Goal: Information Seeking & Learning: Learn about a topic

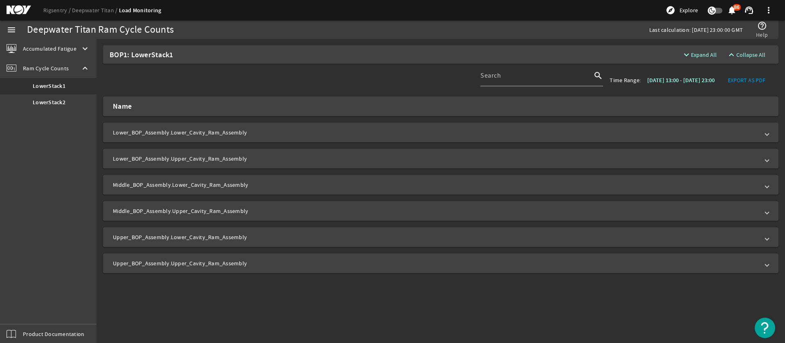
click at [57, 14] on ds-header-breadcrumb "Rigsentry Deepwater Titan Load Monitoring" at bounding box center [102, 10] width 118 height 9
click at [58, 12] on link "Rigsentry" at bounding box center [57, 10] width 29 height 7
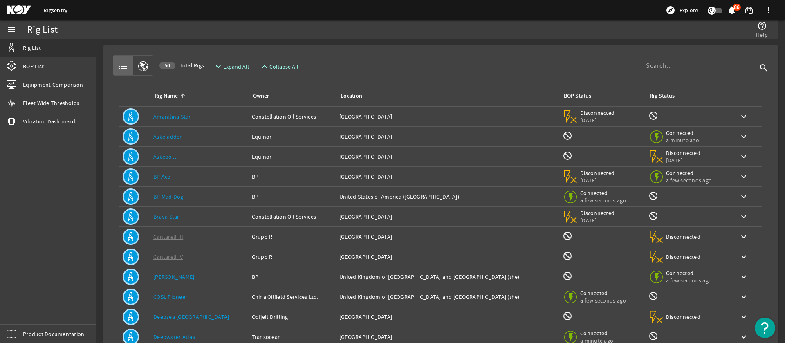
click at [688, 65] on input at bounding box center [701, 66] width 111 height 10
click at [165, 181] on td "Rig Name: BP Ace" at bounding box center [199, 177] width 99 height 20
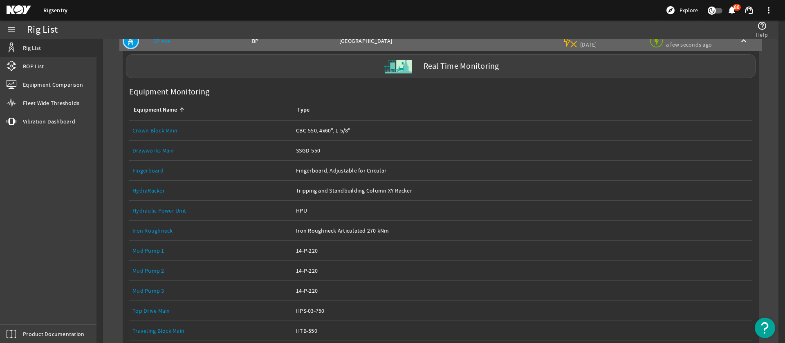
scroll to position [103, 0]
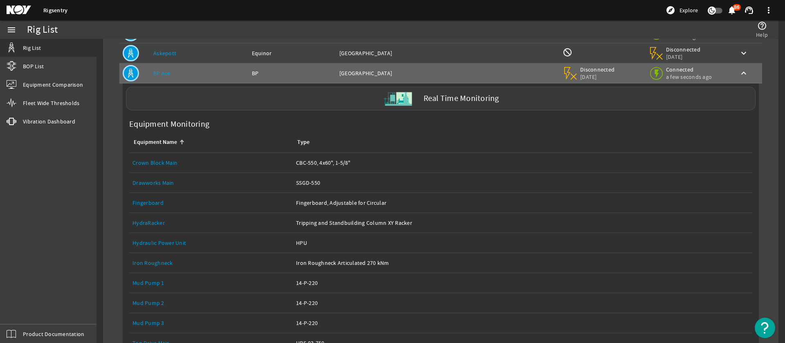
click at [442, 100] on label "Real Time Monitoring" at bounding box center [461, 98] width 76 height 9
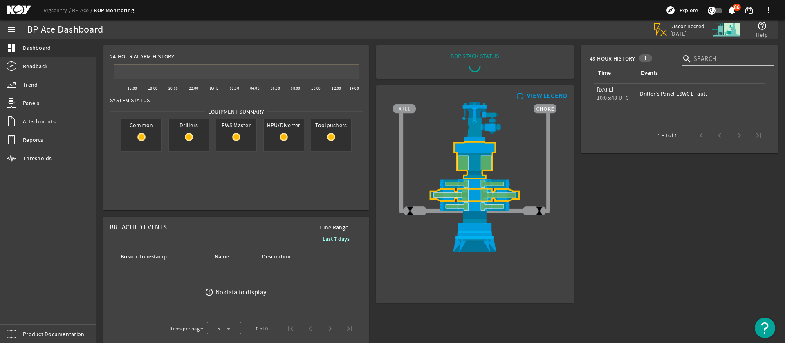
scroll to position [25, 0]
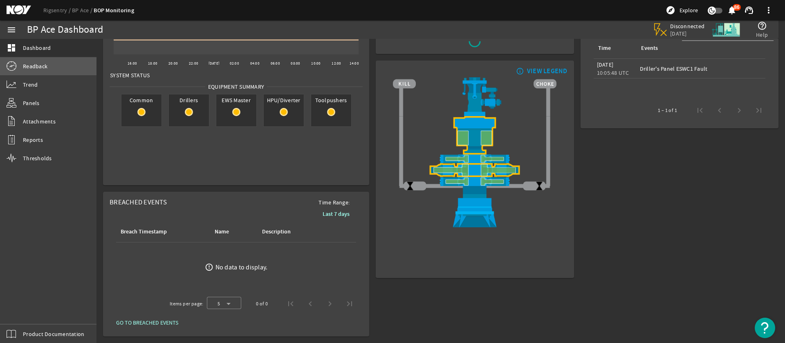
click at [51, 70] on link "Readback" at bounding box center [48, 66] width 96 height 18
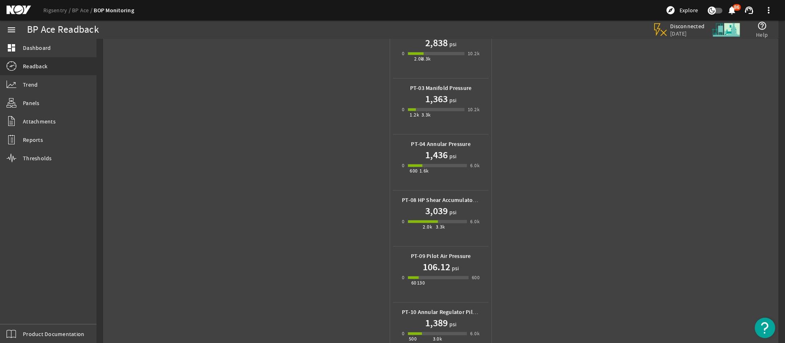
scroll to position [90, 0]
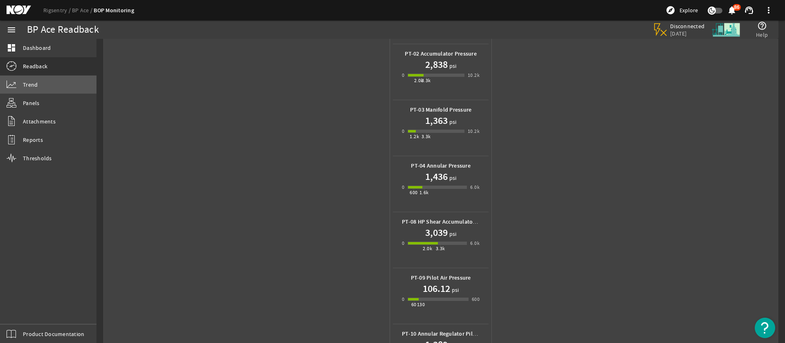
click at [19, 81] on link "Trend" at bounding box center [48, 85] width 96 height 18
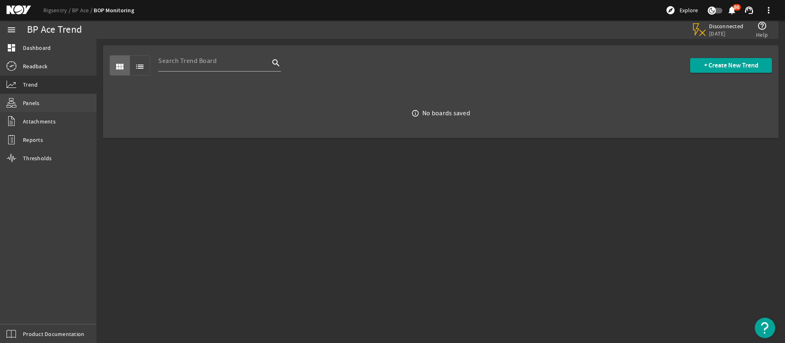
click at [25, 101] on span "Panels" at bounding box center [31, 103] width 17 height 8
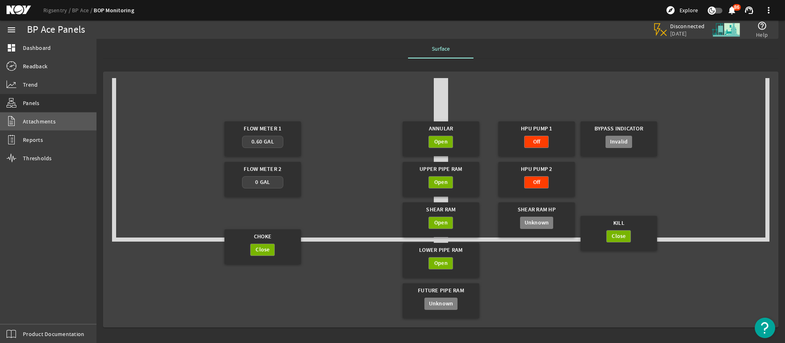
click at [34, 121] on span "Attachments" at bounding box center [39, 121] width 33 height 8
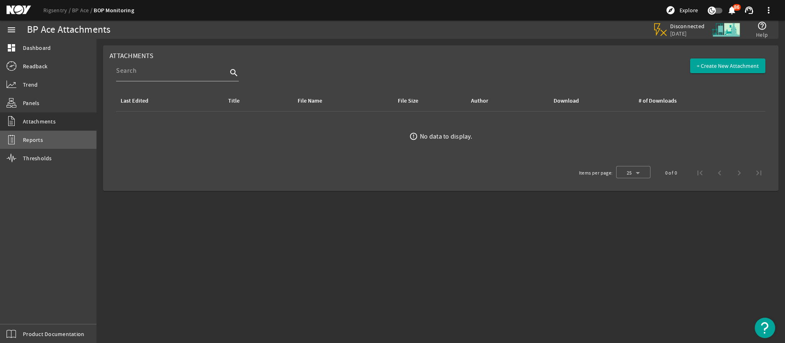
click at [26, 146] on link "Reports" at bounding box center [48, 140] width 96 height 18
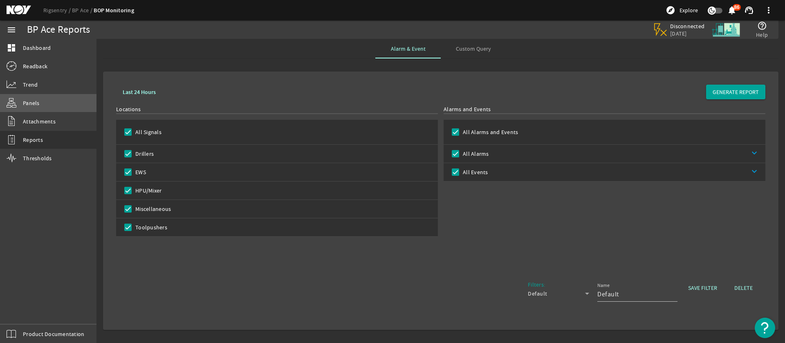
click at [31, 103] on span "Panels" at bounding box center [31, 103] width 17 height 8
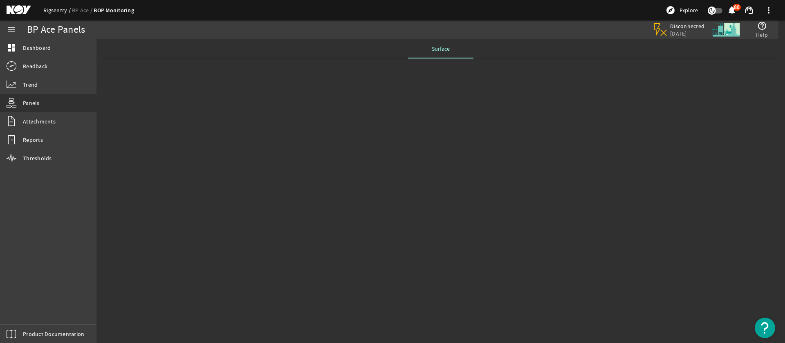
click at [51, 11] on link "Rigsentry" at bounding box center [57, 10] width 29 height 7
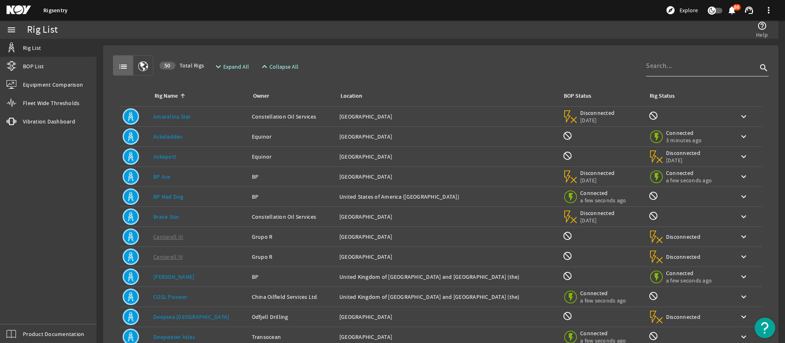
click at [663, 65] on input at bounding box center [701, 66] width 111 height 10
type input "BP ace"
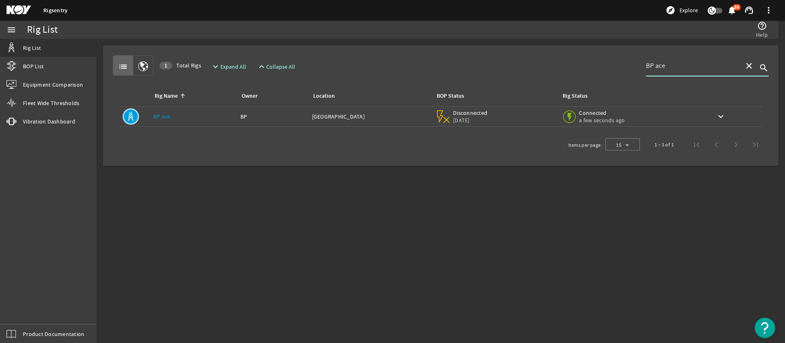
click at [380, 118] on div "Location: [GEOGRAPHIC_DATA]" at bounding box center [370, 116] width 117 height 8
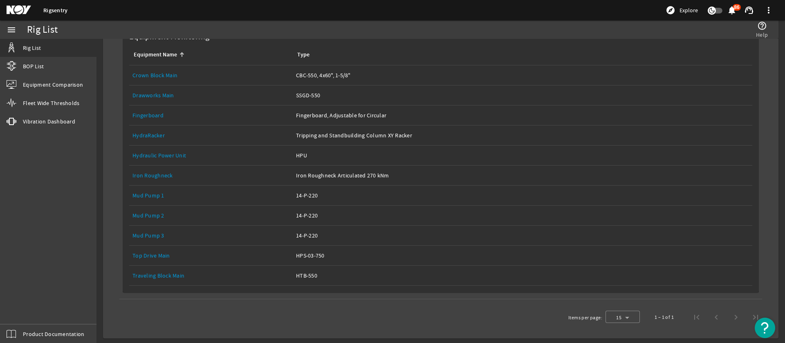
scroll to position [121, 0]
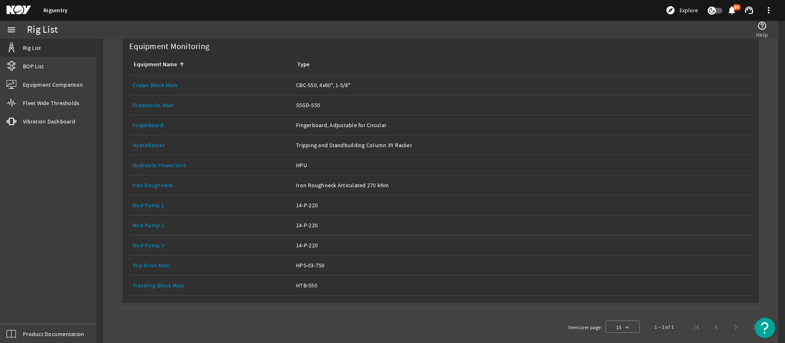
drag, startPoint x: 125, startPoint y: 80, endPoint x: 366, endPoint y: 288, distance: 318.5
click at [366, 288] on table "Equipment Name Type Equipment Name: Crown Block Main Type: CBC-550, 4x60", 1-5/…" at bounding box center [441, 178] width 636 height 248
copy tbody "Crown Block Main Type: CBC-550, 4x60", 1-5/8" Equipment Name: Drawworks Main Ty…"
click at [366, 287] on div "Type: HTB-550" at bounding box center [522, 285] width 453 height 8
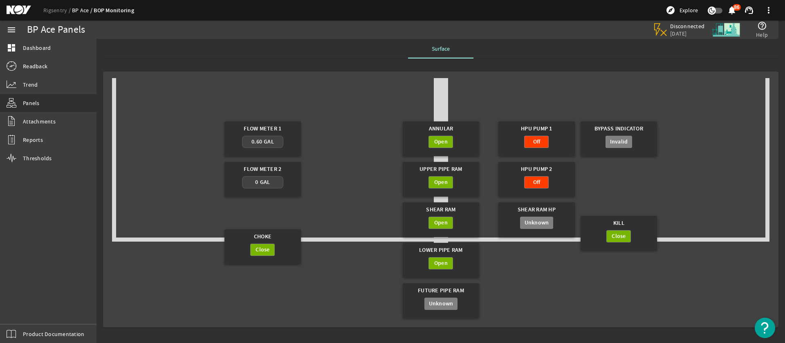
click at [74, 11] on link "BP Ace" at bounding box center [83, 10] width 22 height 7
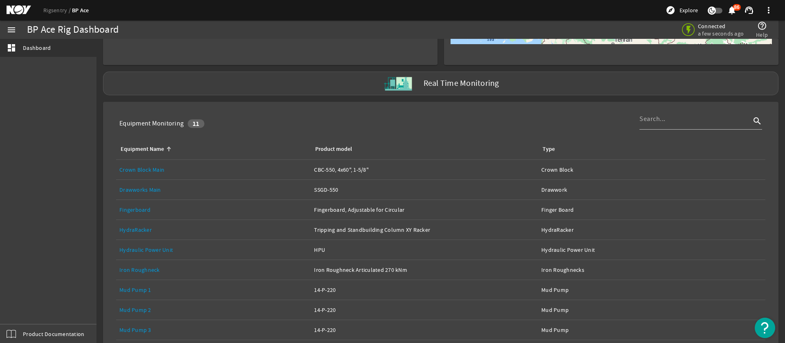
scroll to position [106, 0]
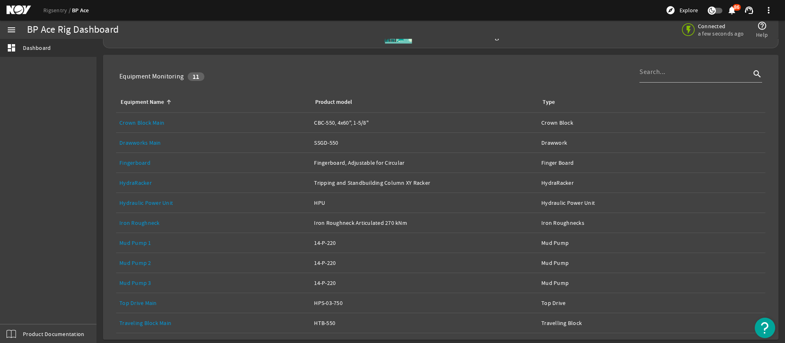
drag, startPoint x: 116, startPoint y: 96, endPoint x: 608, endPoint y: 327, distance: 543.8
click at [608, 327] on table "Equipment Name Product model Type Equipment Name: Crown Block Main Product mode…" at bounding box center [441, 213] width 662 height 242
copy table "Equipment Name Product model Type Equipment Name: Crown Block Main Product mode…"
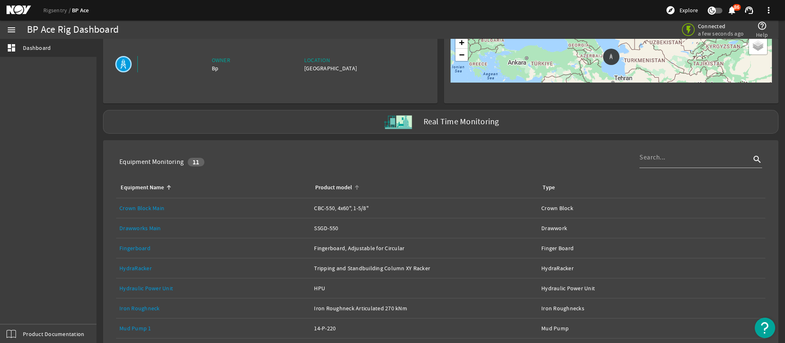
scroll to position [0, 0]
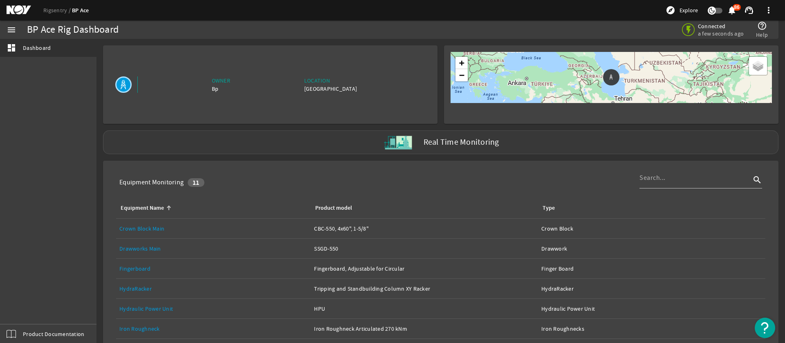
click at [453, 150] on div "Real Time Monitoring" at bounding box center [440, 142] width 675 height 24
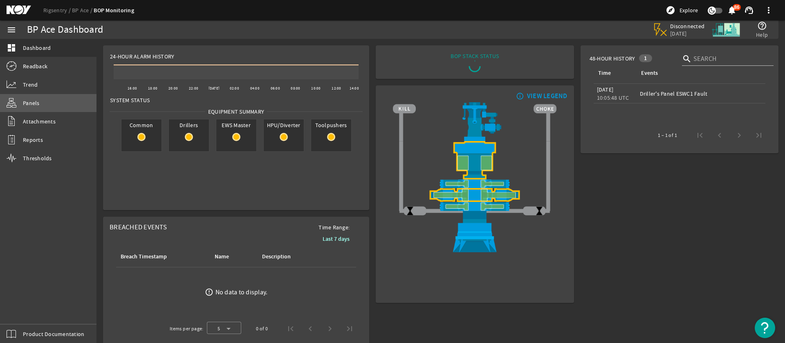
click at [31, 104] on span "Panels" at bounding box center [31, 103] width 17 height 8
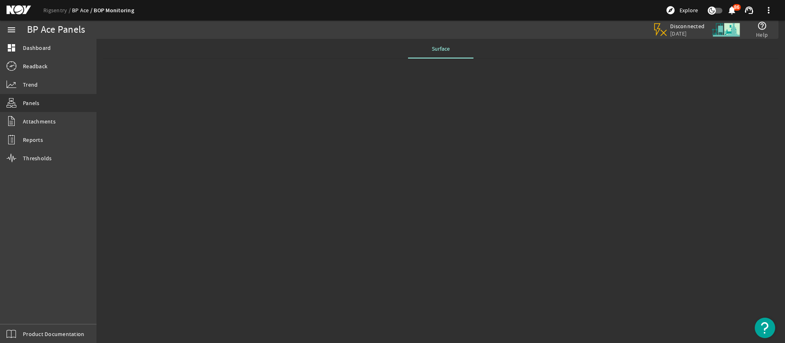
click at [78, 12] on link "BP Ace" at bounding box center [83, 10] width 22 height 7
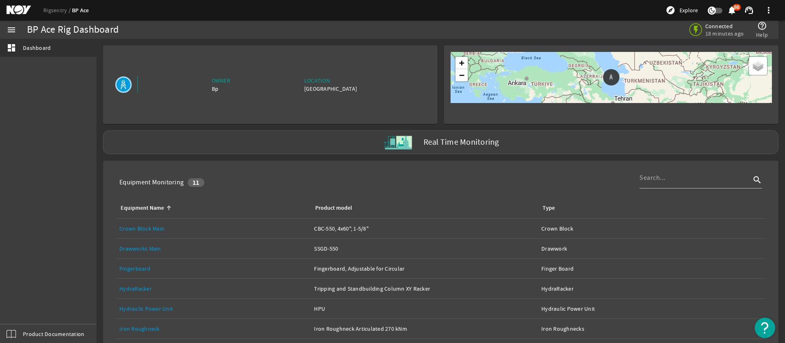
scroll to position [106, 0]
